Goal: Transaction & Acquisition: Book appointment/travel/reservation

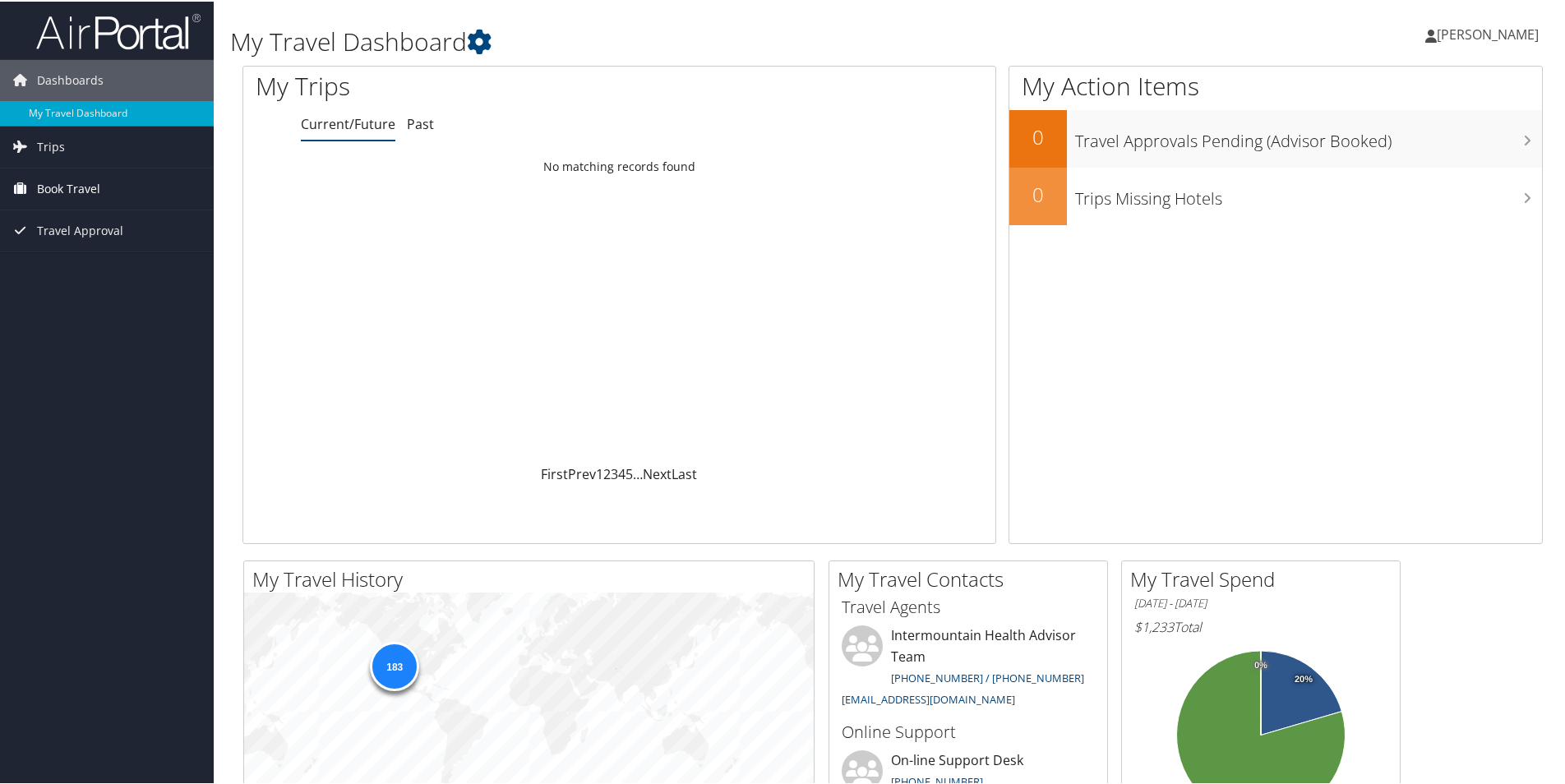
click at [80, 185] on span "Book Travel" at bounding box center [68, 187] width 63 height 41
click at [96, 269] on link "Book/Manage Online Trips" at bounding box center [107, 269] width 214 height 25
